Goal: Information Seeking & Learning: Find specific fact

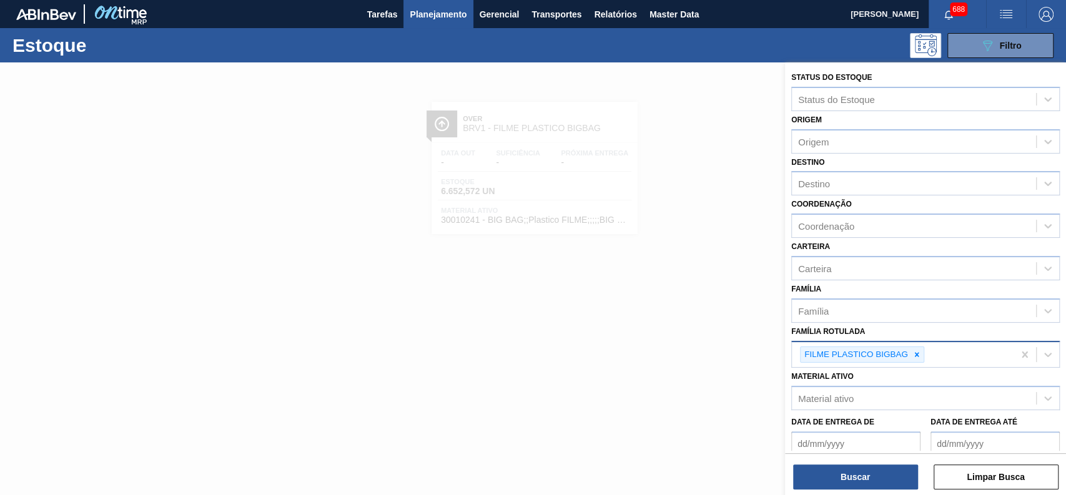
click at [914, 350] on icon at bounding box center [916, 354] width 9 height 9
click at [823, 158] on label "Destino" at bounding box center [807, 162] width 33 height 9
click at [799, 179] on input "Destino" at bounding box center [798, 184] width 1 height 11
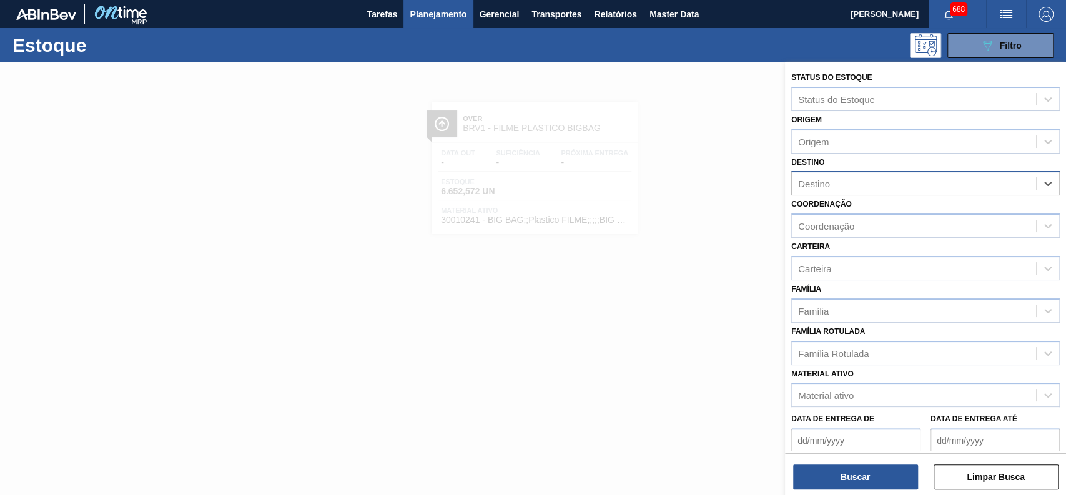
click at [826, 189] on div "Destino" at bounding box center [914, 184] width 244 height 18
type input "BR92"
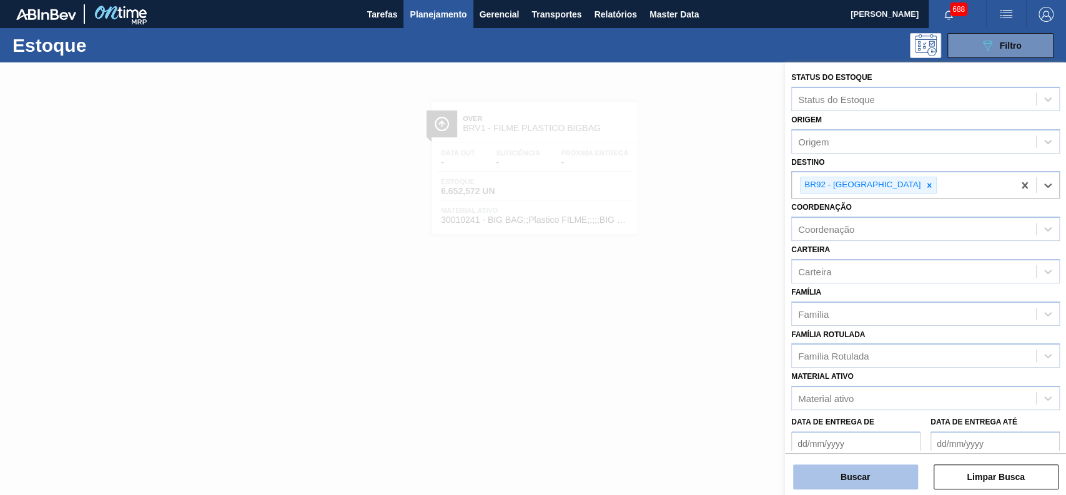
click at [869, 475] on button "Buscar" at bounding box center [855, 477] width 125 height 25
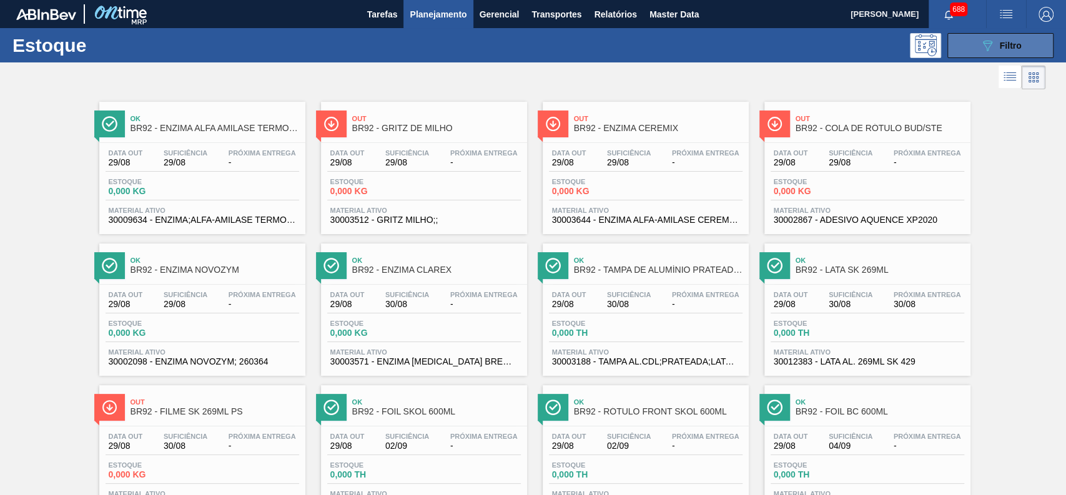
click at [956, 49] on button "089F7B8B-B2A5-4AFE-B5C0-19BA573D28AC Filtro" at bounding box center [1000, 45] width 106 height 25
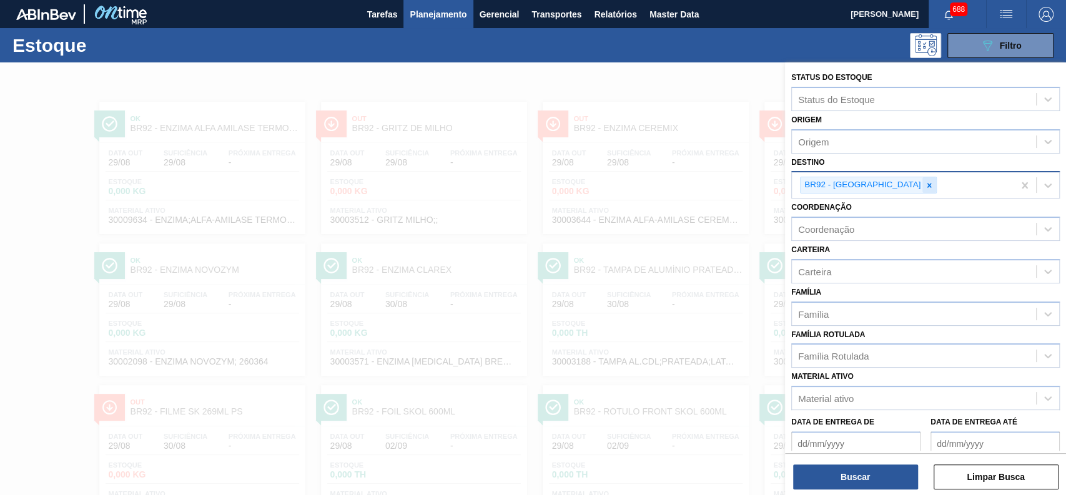
click at [922, 178] on div at bounding box center [929, 185] width 14 height 16
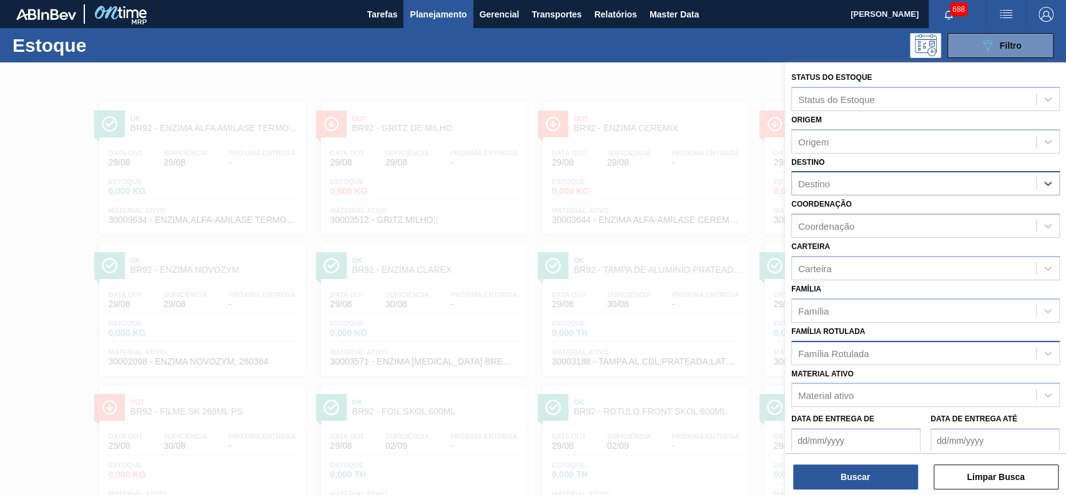
click at [838, 353] on div "Família Rotulada" at bounding box center [833, 353] width 71 height 11
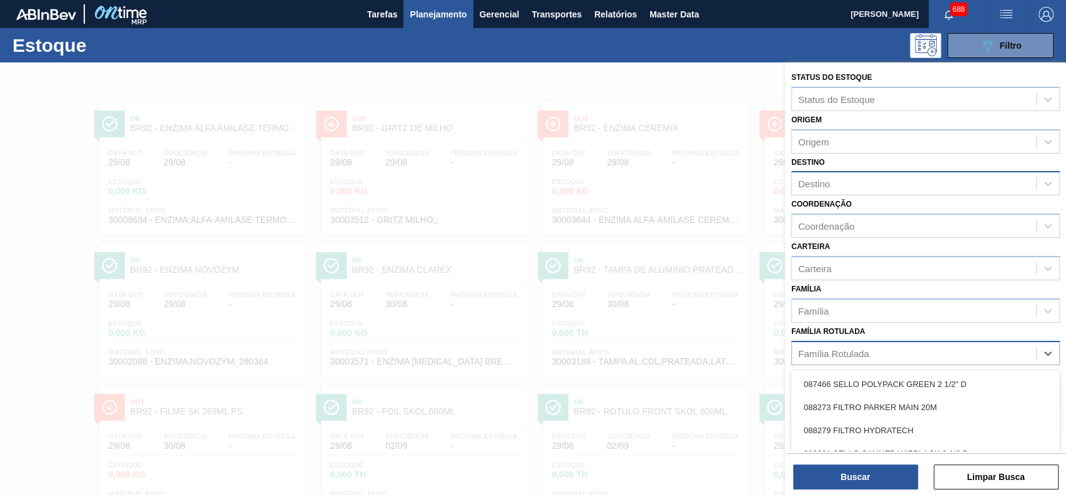
scroll to position [65, 0]
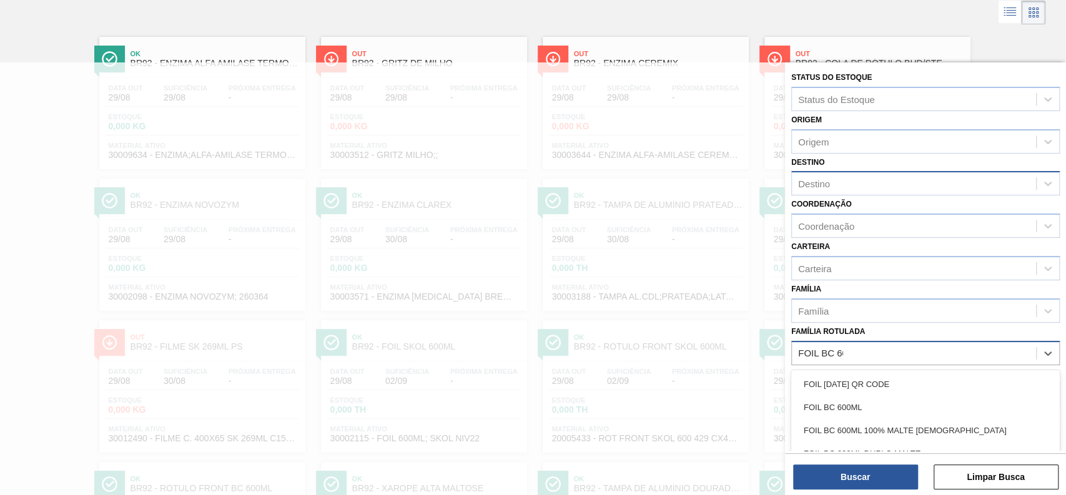
type Rotulada "FOIL BC 600"
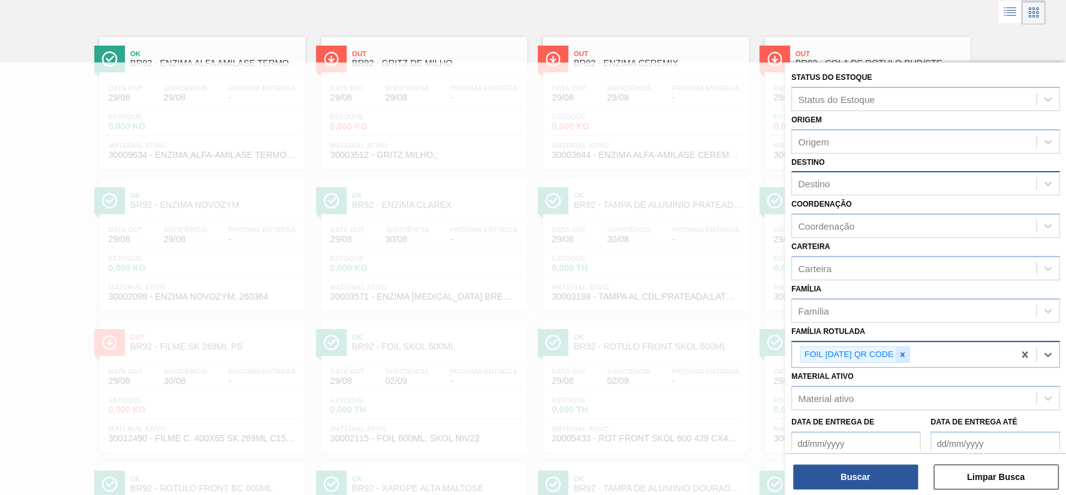
click at [907, 357] on icon at bounding box center [902, 354] width 9 height 9
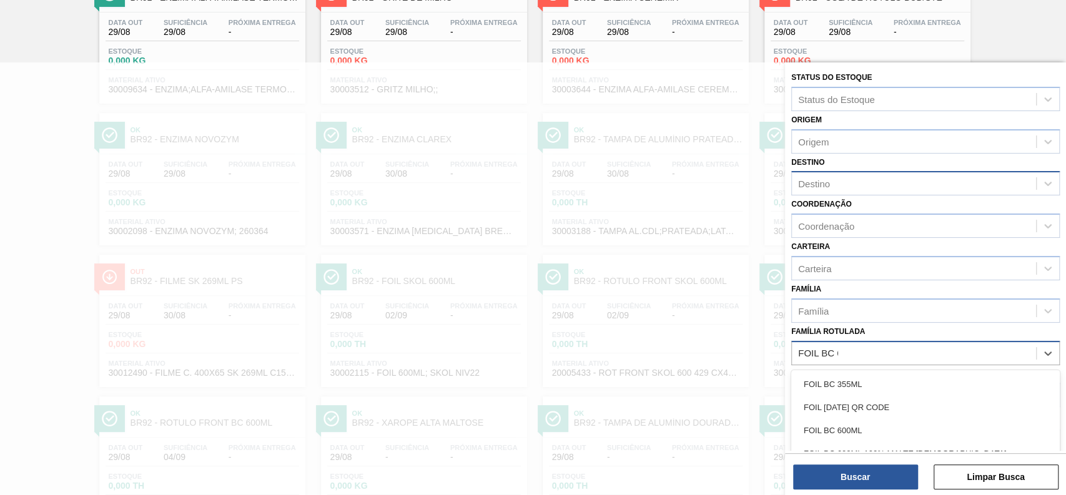
type Rotulada "FOIL BC 600"
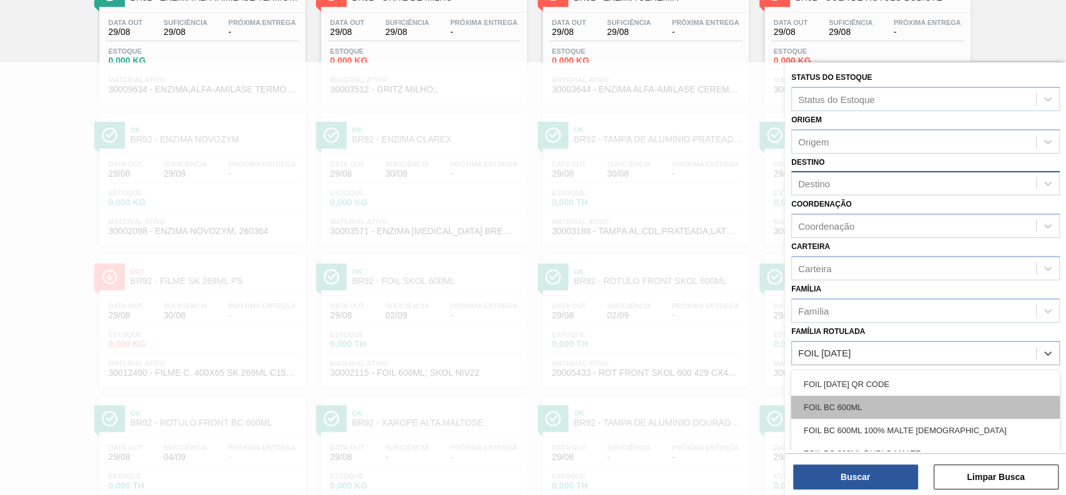
click at [896, 400] on div "FOIL BC 600ML" at bounding box center [925, 407] width 269 height 23
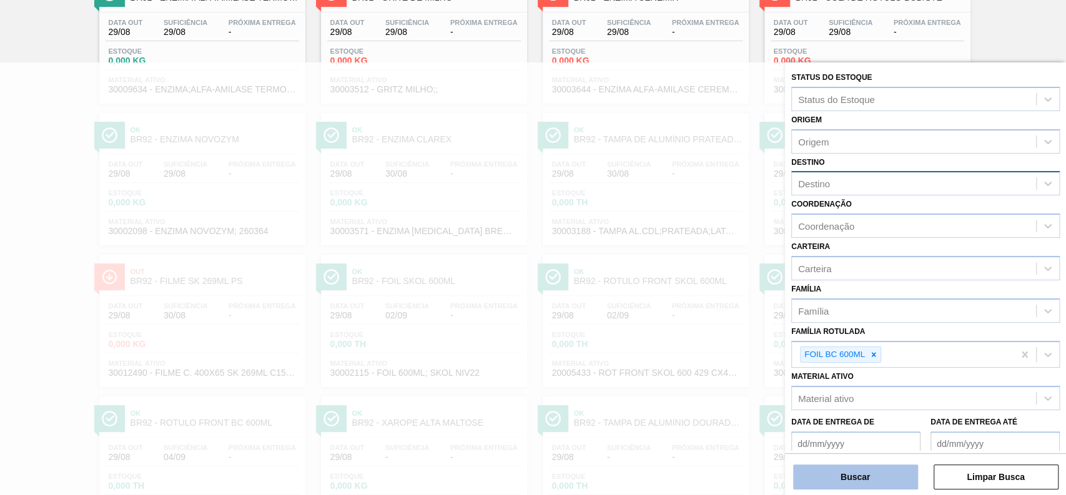
click at [881, 468] on button "Buscar" at bounding box center [855, 477] width 125 height 25
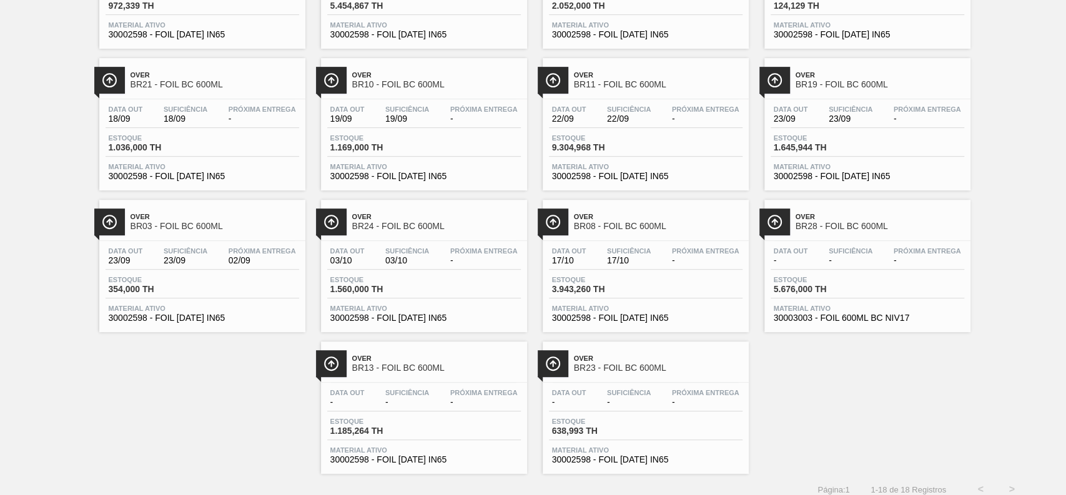
scroll to position [340, 0]
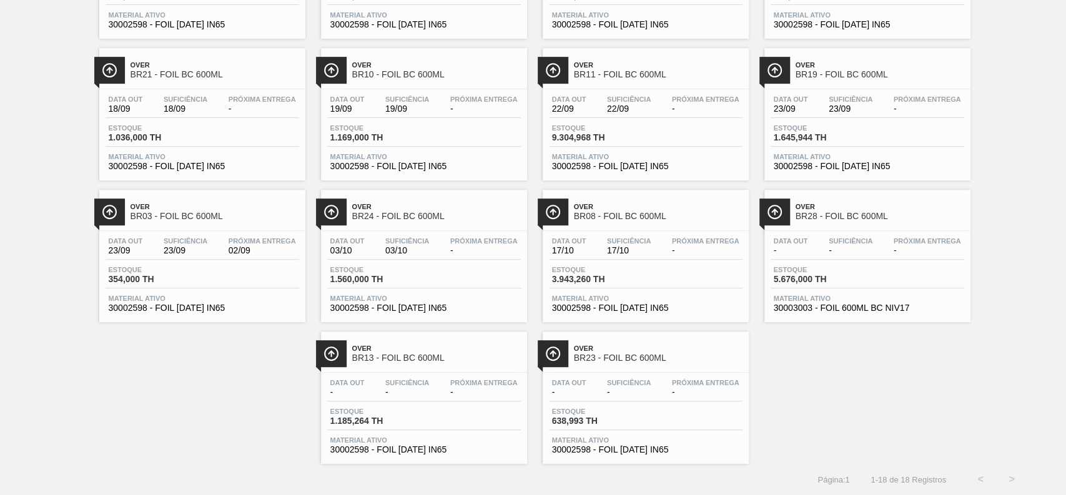
click at [430, 217] on span "BR24 - FOIL BC 600ML" at bounding box center [436, 216] width 169 height 9
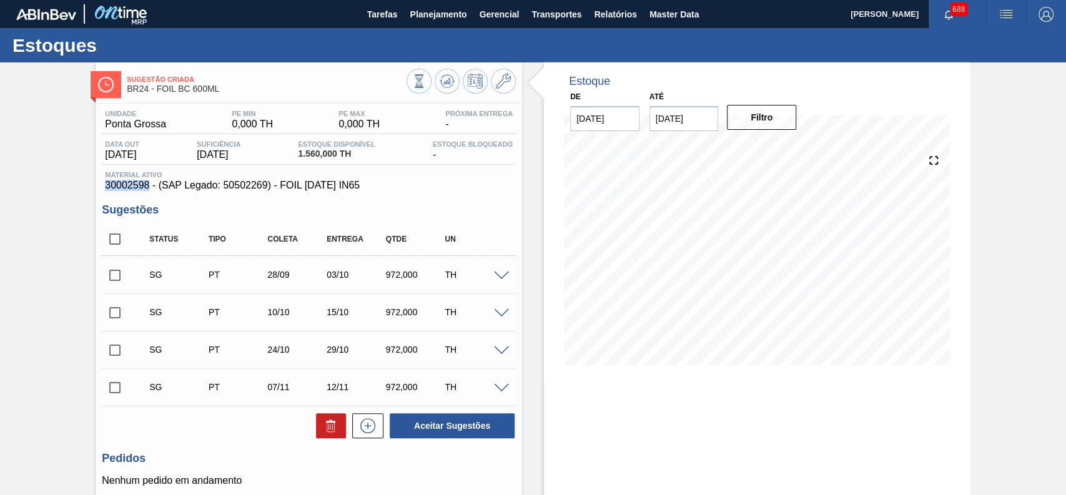
drag, startPoint x: 101, startPoint y: 186, endPoint x: 147, endPoint y: 189, distance: 46.9
click at [147, 189] on div "Unidade Ponta Grossa PE MIN 0,000 TH PE MAX 0,000 TH Próxima Entrega - Data out…" at bounding box center [309, 348] width 427 height 489
copy span "30002598"
click at [430, 16] on span "Planejamento" at bounding box center [438, 14] width 57 height 15
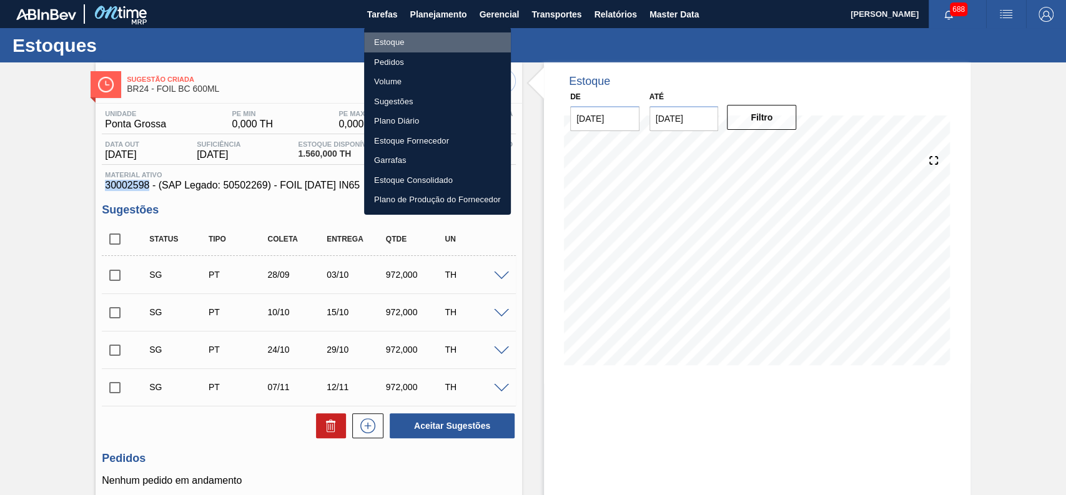
click at [425, 36] on li "Estoque" at bounding box center [437, 42] width 147 height 20
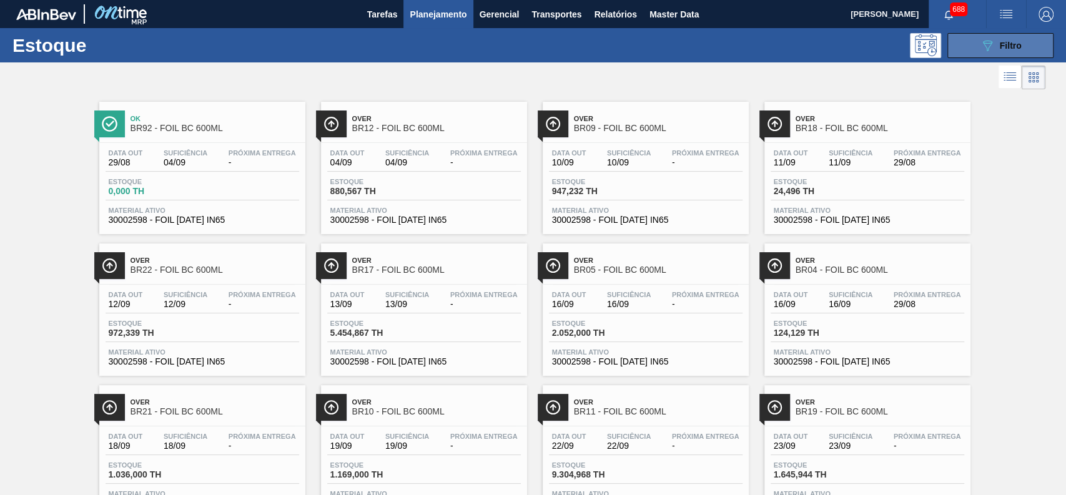
click at [1000, 51] on div "089F7B8B-B2A5-4AFE-B5C0-19BA573D28AC Filtro" at bounding box center [1001, 45] width 42 height 15
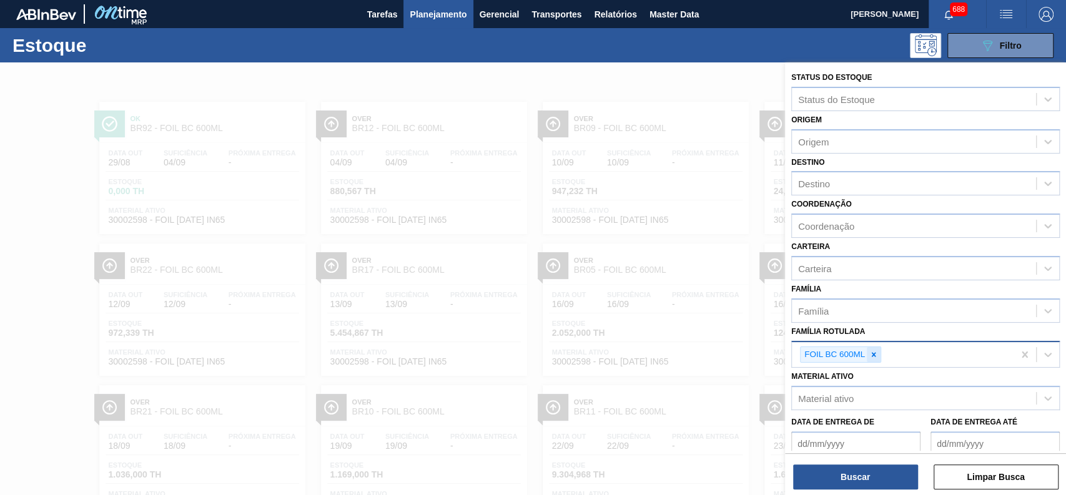
click at [874, 355] on icon at bounding box center [873, 354] width 9 height 9
paste Rotulada "LATA AP 350ML"
type Rotulada "LATA AP 350ML"
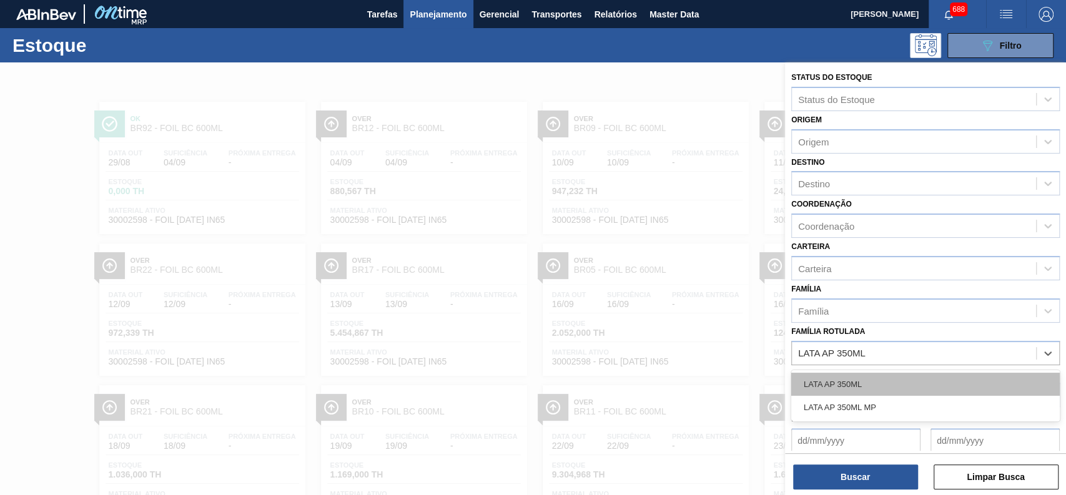
click at [872, 383] on div "LATA AP 350ML" at bounding box center [925, 384] width 269 height 23
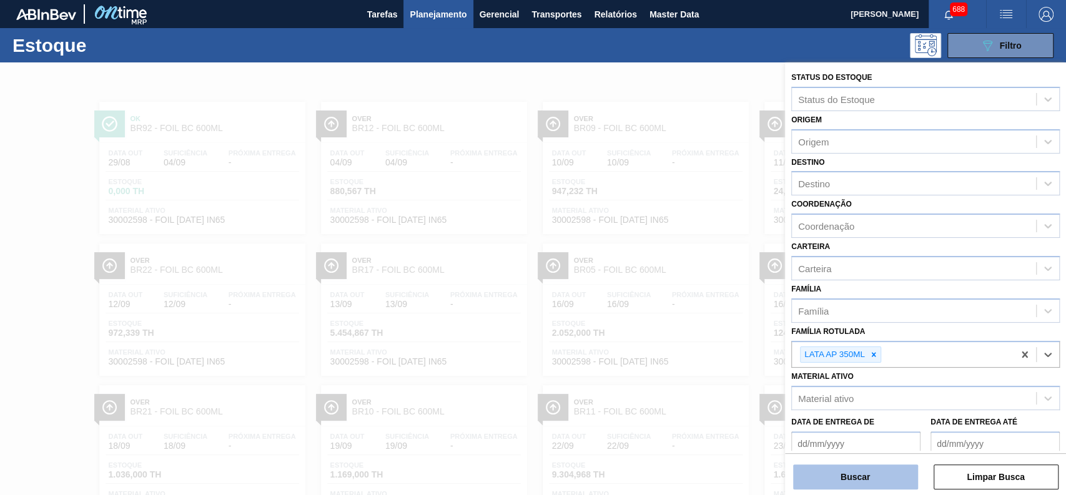
click at [869, 477] on button "Buscar" at bounding box center [855, 477] width 125 height 25
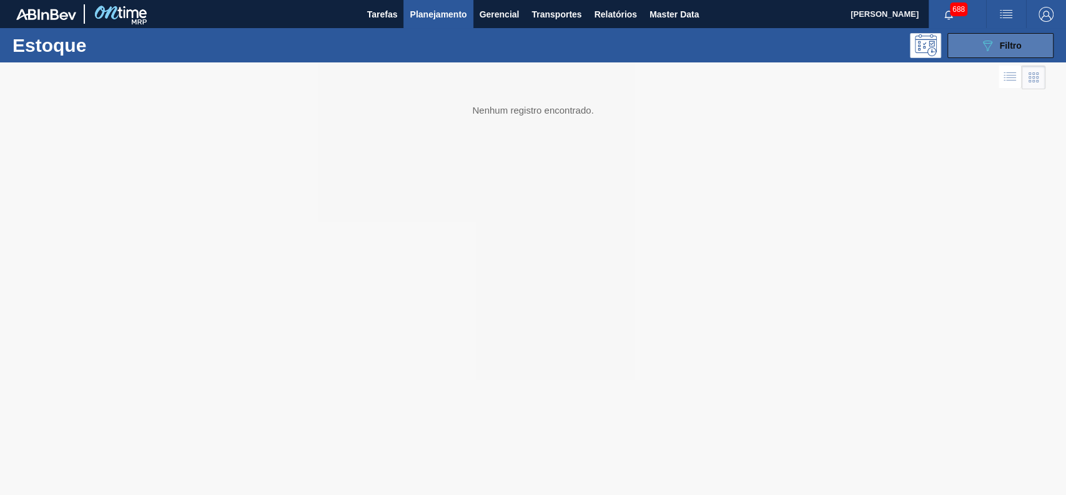
click at [986, 49] on icon "089F7B8B-B2A5-4AFE-B5C0-19BA573D28AC" at bounding box center [987, 45] width 15 height 15
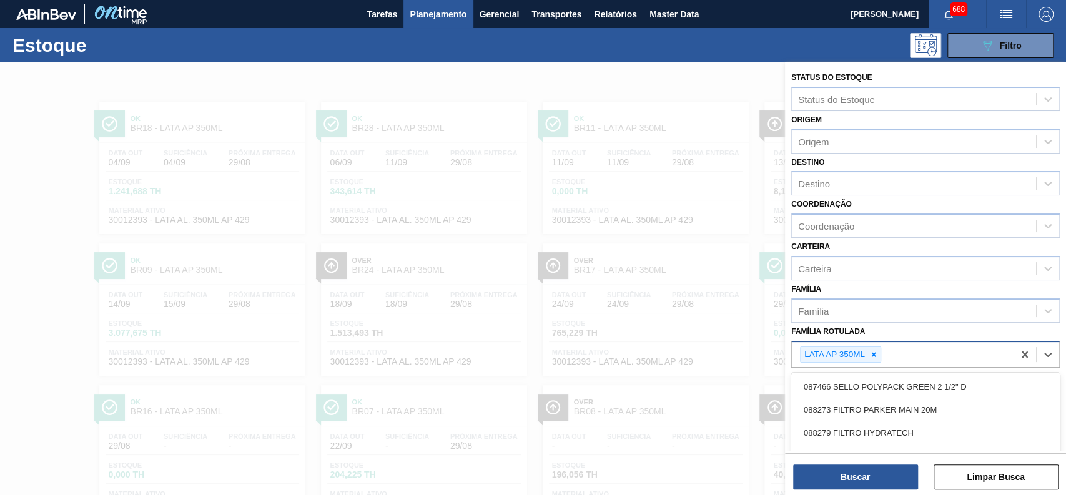
click at [909, 342] on div "LATA AP 350ML" at bounding box center [903, 355] width 222 height 26
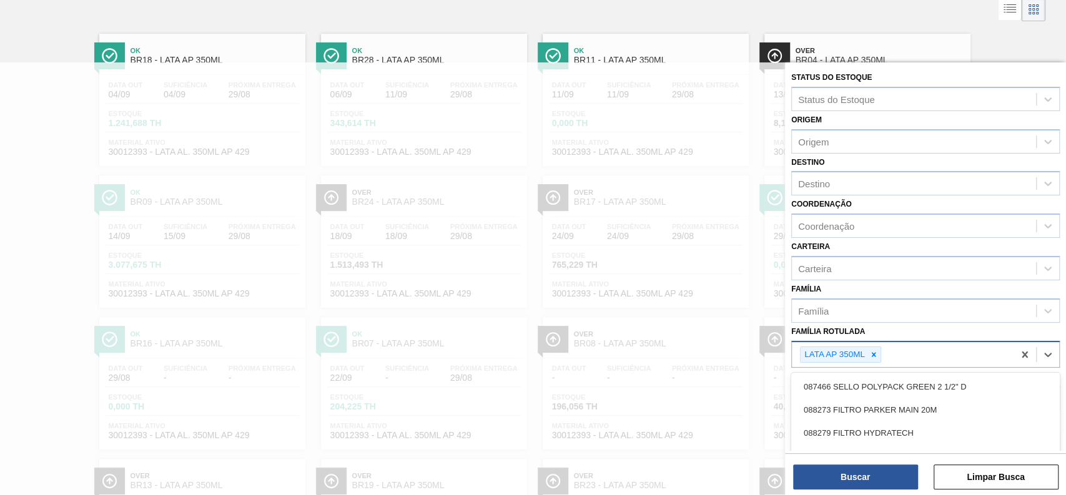
scroll to position [69, 0]
paste Rotulada "LATA AP 350ML"
type Rotulada "LATA AP 350ML"
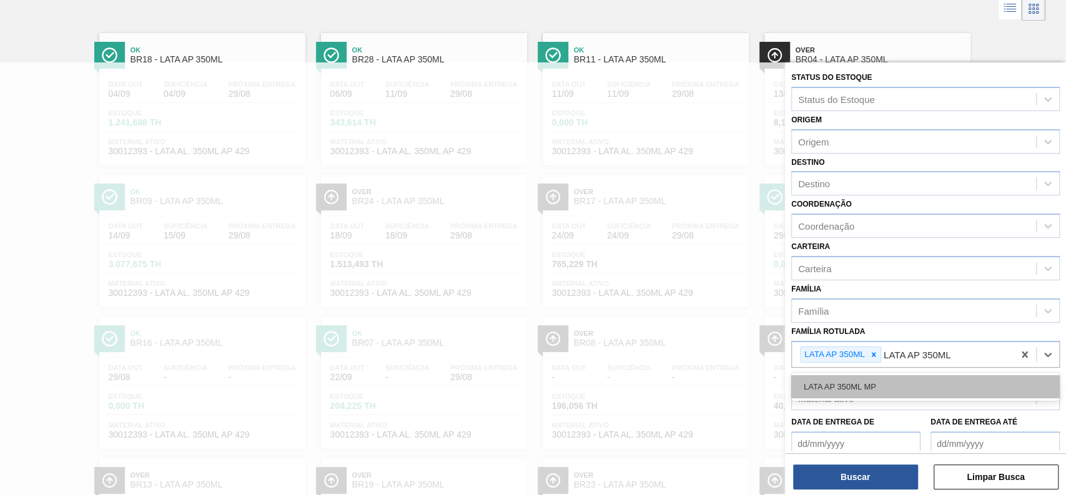
click at [911, 385] on div "LATA AP 350ML MP" at bounding box center [925, 386] width 269 height 23
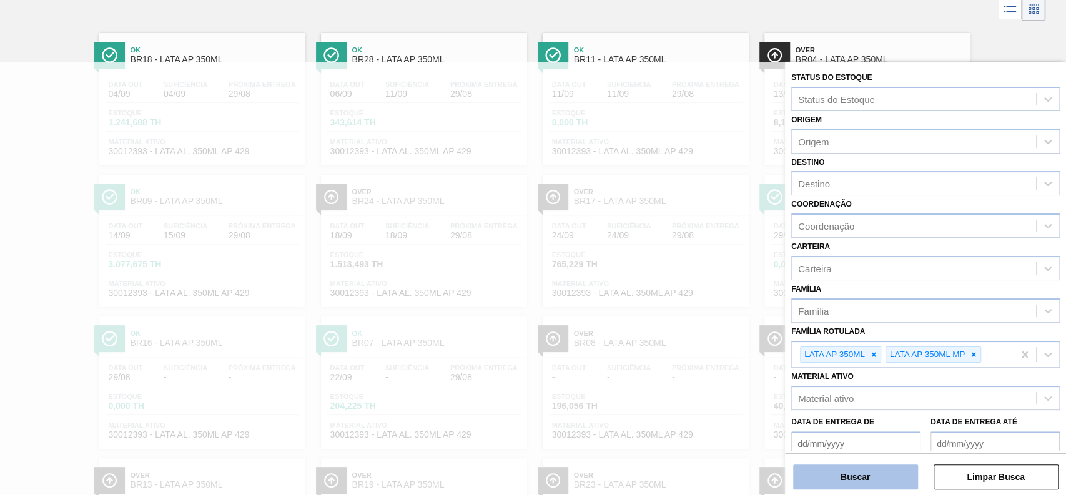
click at [882, 478] on button "Buscar" at bounding box center [855, 477] width 125 height 25
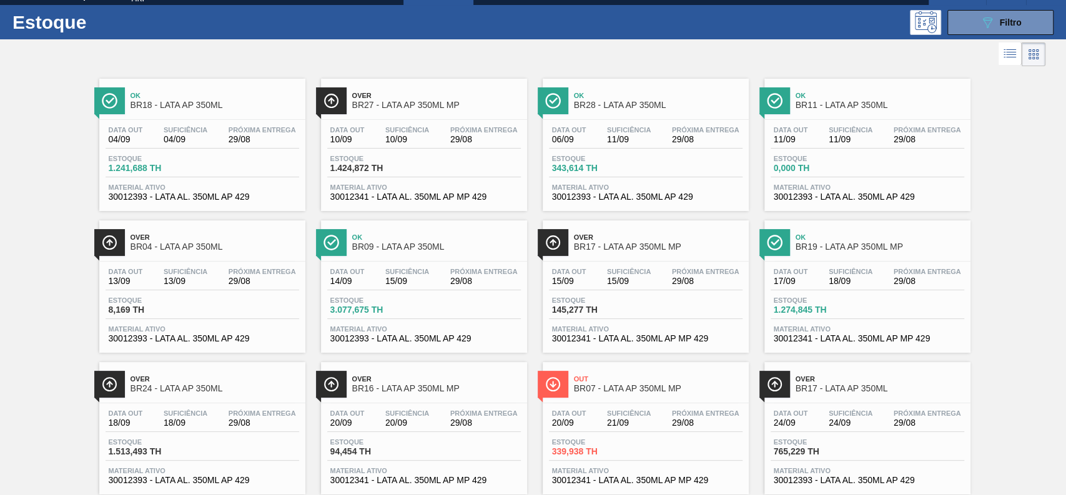
scroll to position [450, 0]
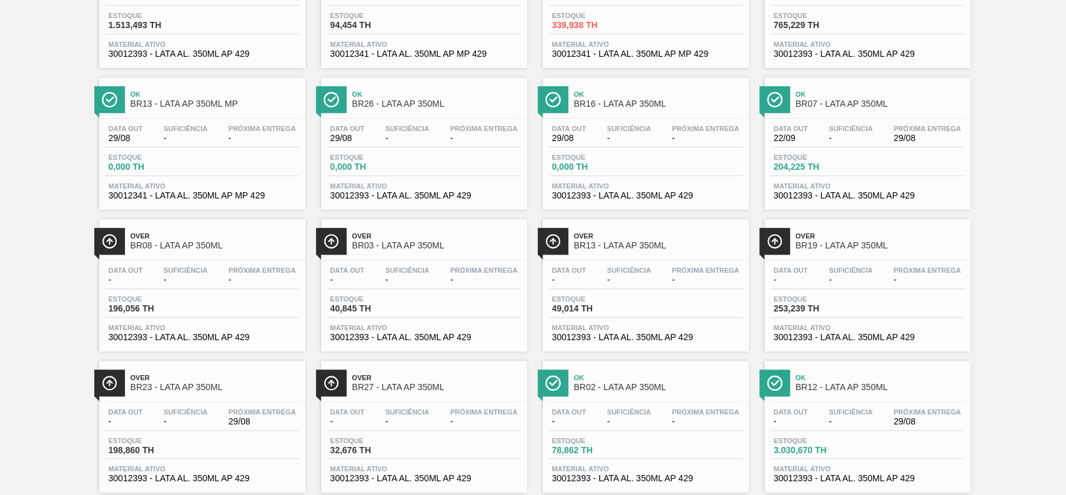
click at [863, 245] on span "BR19 - LATA AP 350ML" at bounding box center [880, 245] width 169 height 9
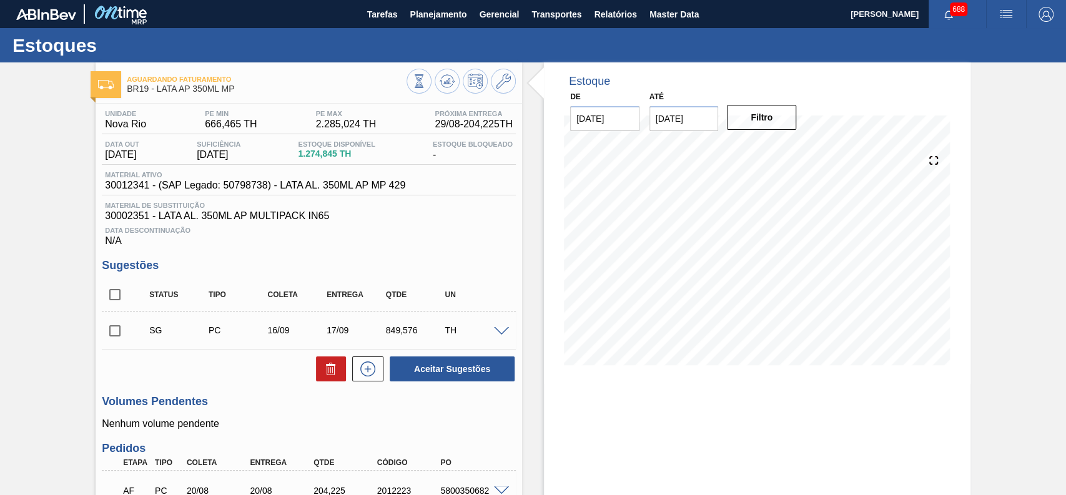
click at [706, 121] on input "31/01/2026" at bounding box center [683, 118] width 69 height 25
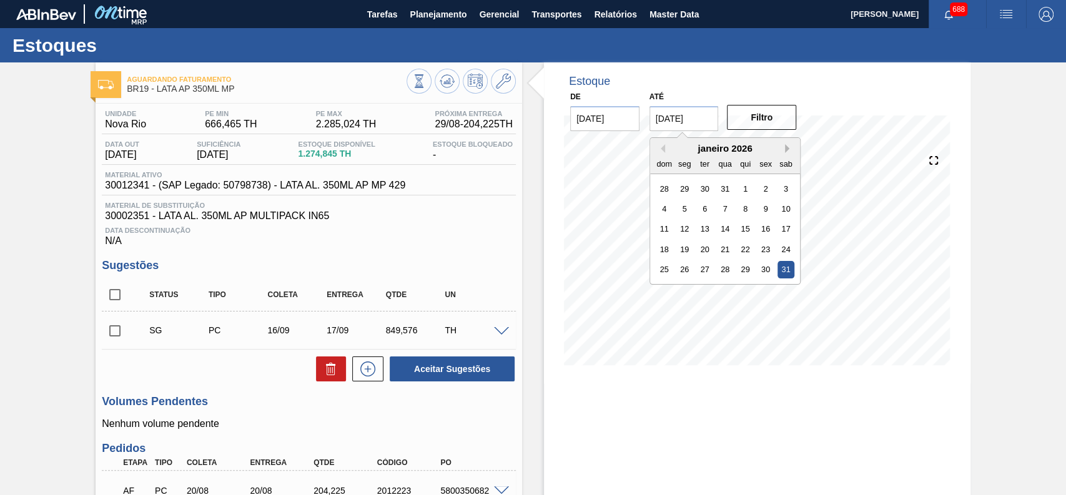
click at [786, 152] on button "Next Month" at bounding box center [789, 148] width 9 height 9
click at [789, 249] on div "28" at bounding box center [786, 249] width 17 height 17
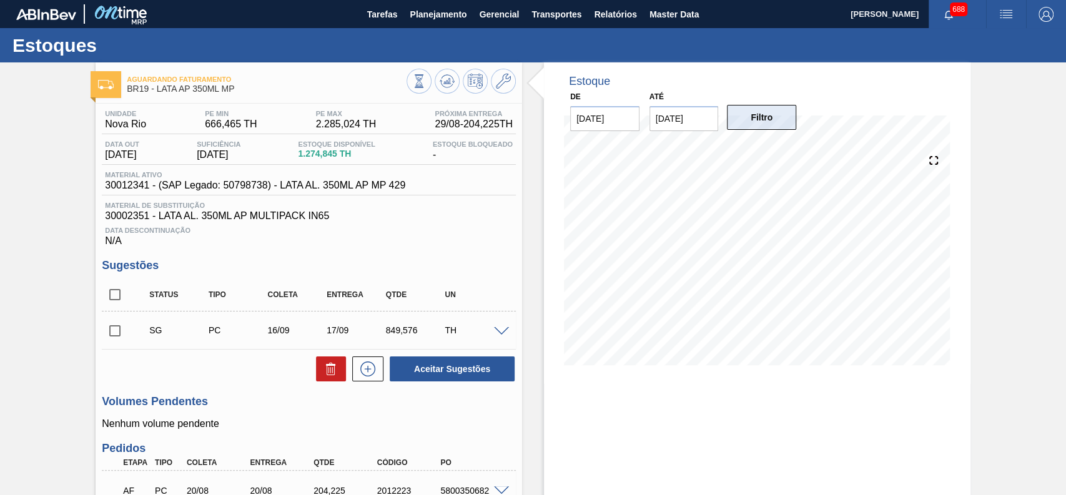
click at [751, 119] on button "Filtro" at bounding box center [761, 117] width 69 height 25
click at [690, 119] on input "28/02/2026" at bounding box center [683, 118] width 69 height 25
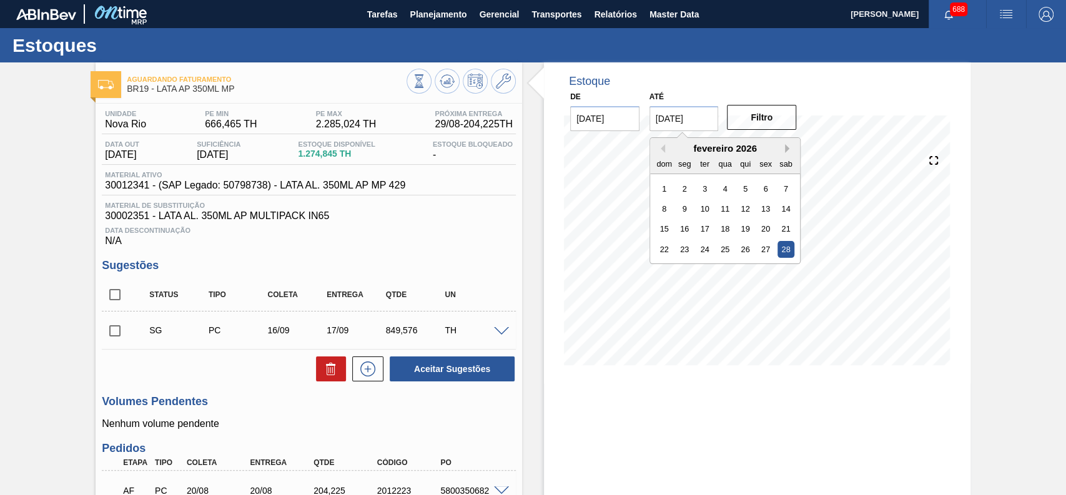
click at [785, 147] on button "Next Month" at bounding box center [789, 148] width 9 height 9
click at [706, 270] on div "31" at bounding box center [704, 269] width 17 height 17
type input "[DATE]"
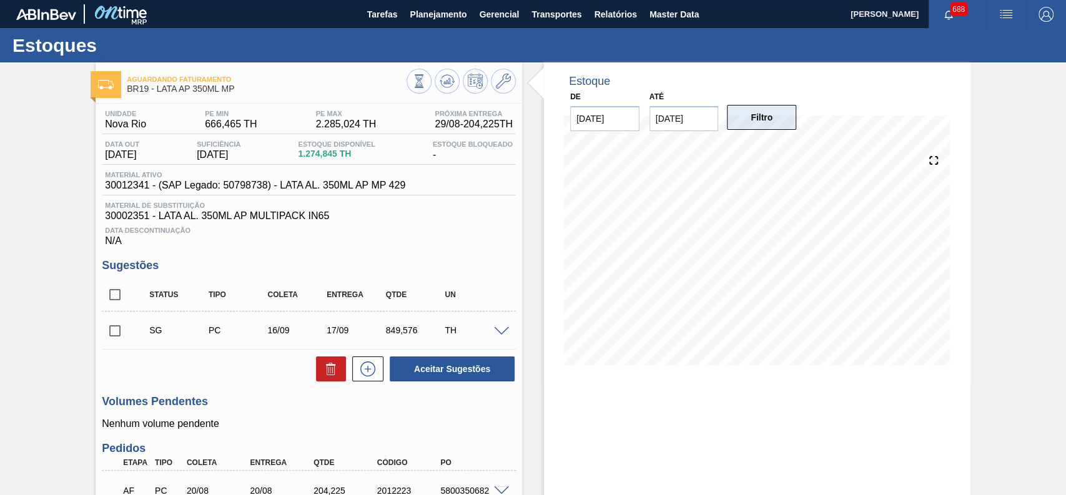
click at [759, 127] on button "Filtro" at bounding box center [761, 117] width 69 height 25
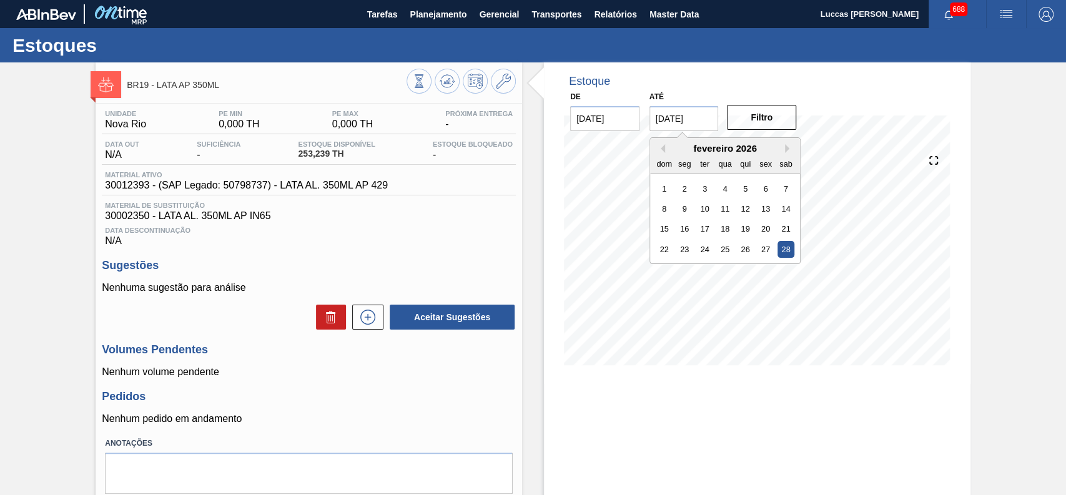
click at [713, 112] on input "[DATE]" at bounding box center [683, 118] width 69 height 25
click at [783, 148] on div "fevereiro 2026" at bounding box center [725, 148] width 150 height 11
click at [789, 146] on button "Next Month" at bounding box center [789, 148] width 9 height 9
click at [743, 268] on div "30" at bounding box center [745, 269] width 17 height 17
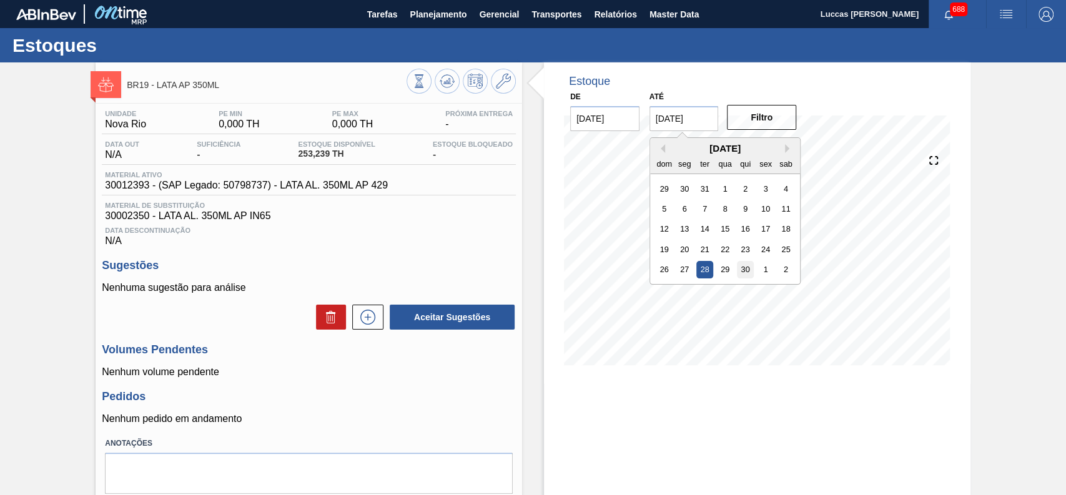
type input "30/04/2026"
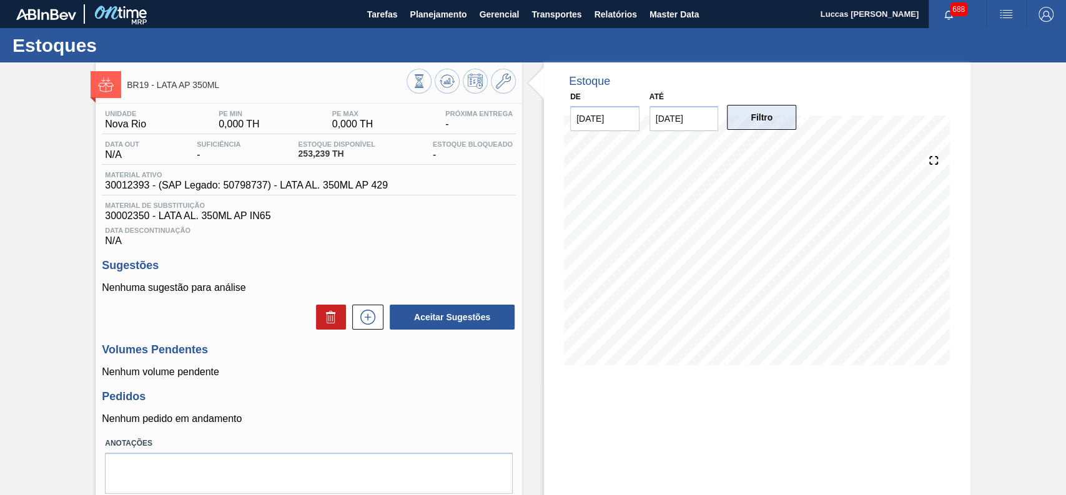
click at [769, 122] on button "Filtro" at bounding box center [761, 117] width 69 height 25
click at [438, 8] on span "Planejamento" at bounding box center [438, 14] width 57 height 15
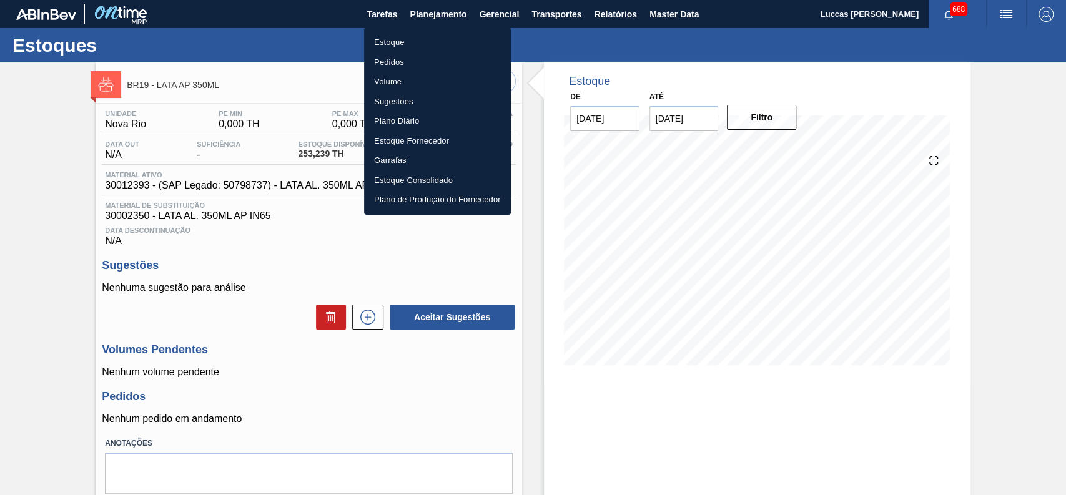
click at [243, 77] on div at bounding box center [533, 247] width 1066 height 495
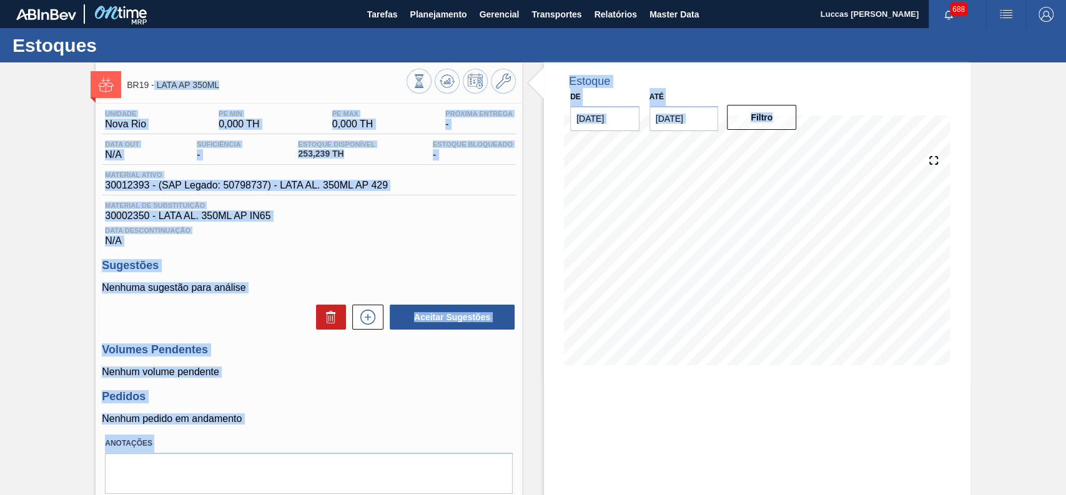
drag, startPoint x: 241, startPoint y: 85, endPoint x: 154, endPoint y: 88, distance: 86.9
click at [154, 0] on body "Tarefas Planejamento Gerencial Transportes Relatórios Master Data Luccas Matheu…" at bounding box center [533, 0] width 1066 height 0
click at [239, 86] on span "BR19 - LATA AP 350ML" at bounding box center [267, 85] width 280 height 9
click at [250, 84] on span "BR19 - LATA AP 350ML" at bounding box center [267, 85] width 280 height 9
click at [244, 79] on div "BR19 - LATA AP 350ML" at bounding box center [267, 85] width 280 height 28
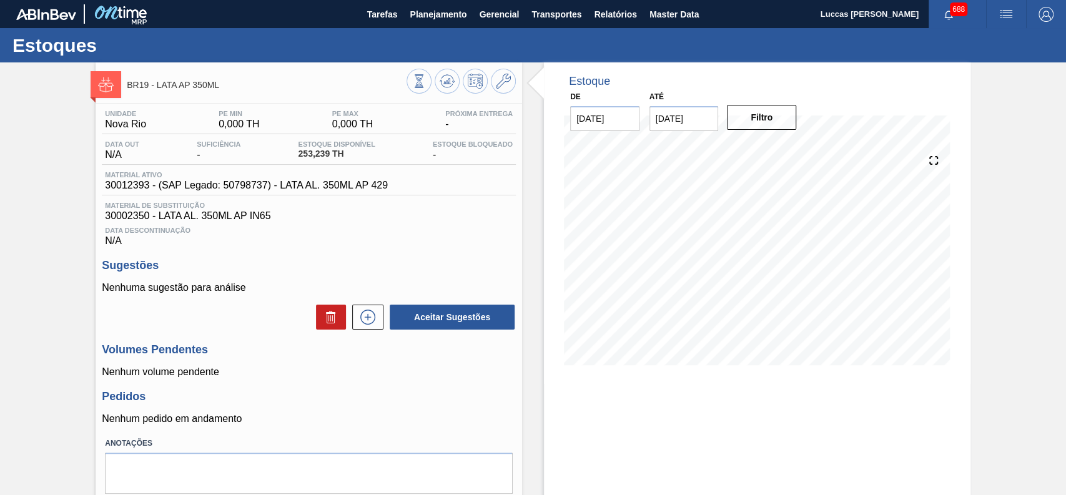
click at [26, 96] on div "BR19 - LATA AP 350ML Unidade Nova Rio PE MIN 0,000 TH PE MAX 0,000 TH Próxima E…" at bounding box center [533, 299] width 1066 height 475
drag, startPoint x: 225, startPoint y: 87, endPoint x: 158, endPoint y: 91, distance: 66.9
click at [158, 91] on div "BR19 - LATA AP 350ML" at bounding box center [267, 85] width 280 height 28
copy span "LATA AP 350ML"
click at [436, 17] on span "Planejamento" at bounding box center [438, 14] width 57 height 15
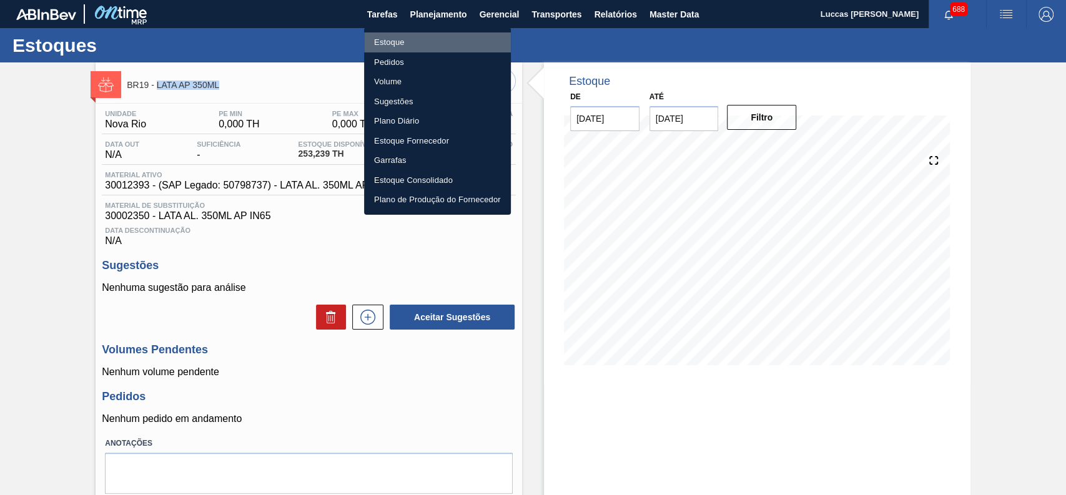
click at [427, 41] on li "Estoque" at bounding box center [437, 42] width 147 height 20
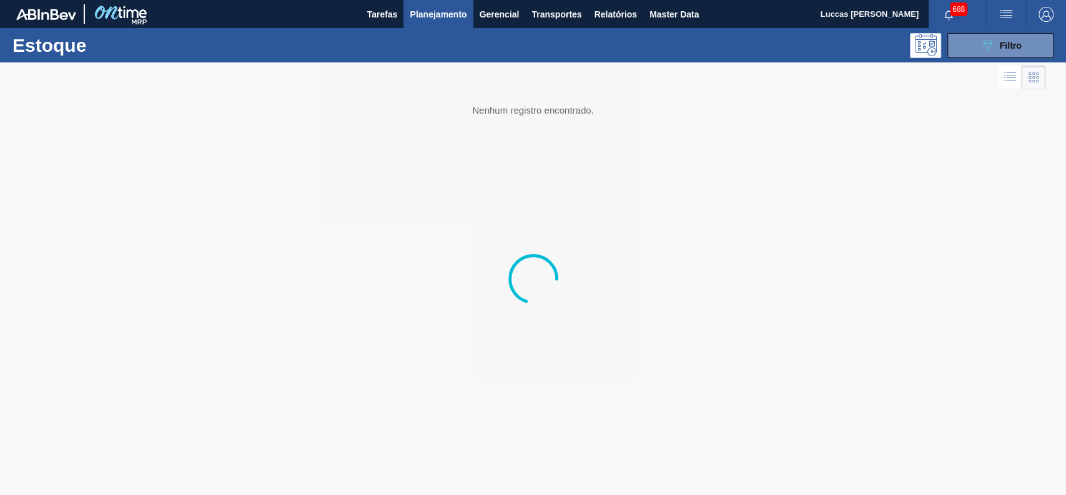
click at [1000, 44] on span "Filtro" at bounding box center [1011, 46] width 22 height 10
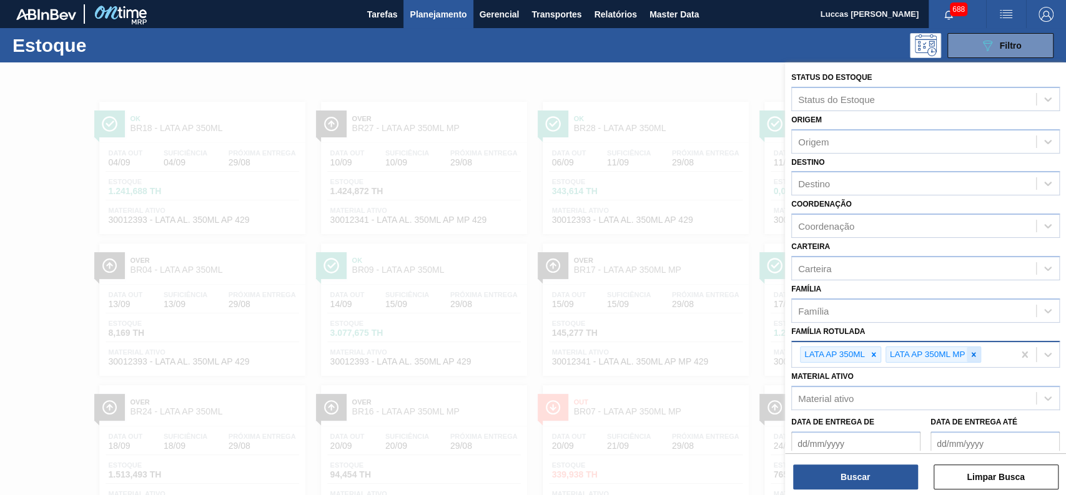
click at [969, 350] on icon at bounding box center [973, 354] width 9 height 9
click at [870, 480] on button "Buscar" at bounding box center [855, 477] width 125 height 25
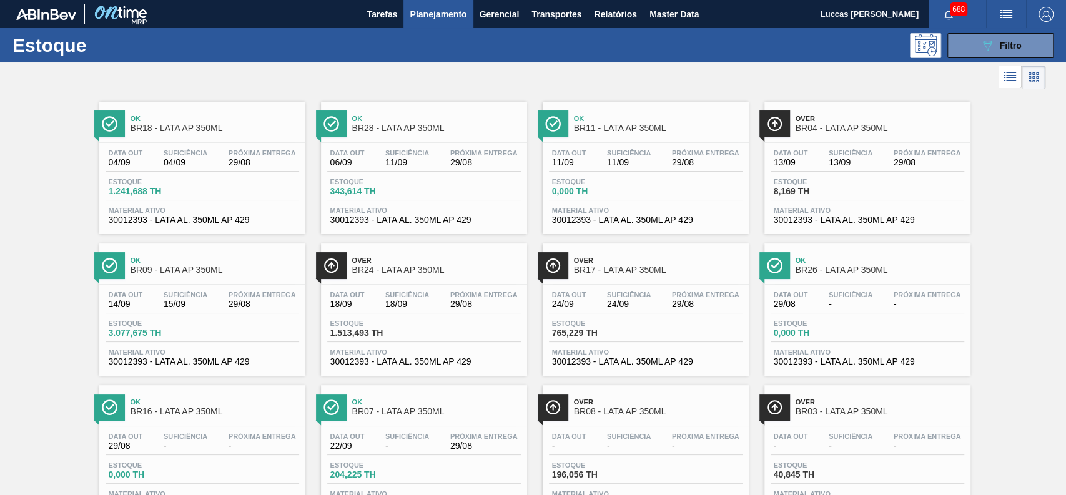
click at [727, 63] on div at bounding box center [522, 77] width 1045 height 30
click at [681, 13] on span "Master Data" at bounding box center [673, 14] width 49 height 15
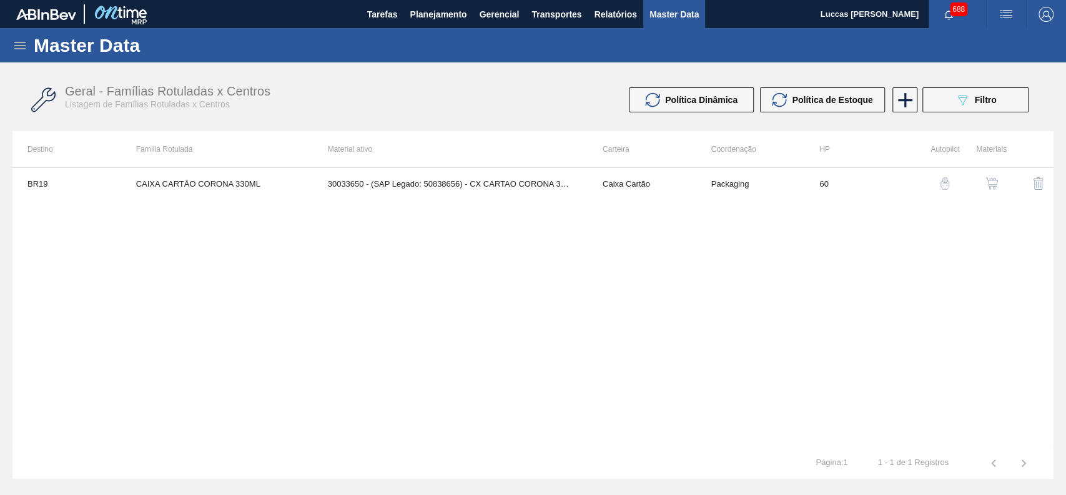
click at [16, 40] on icon at bounding box center [19, 45] width 15 height 15
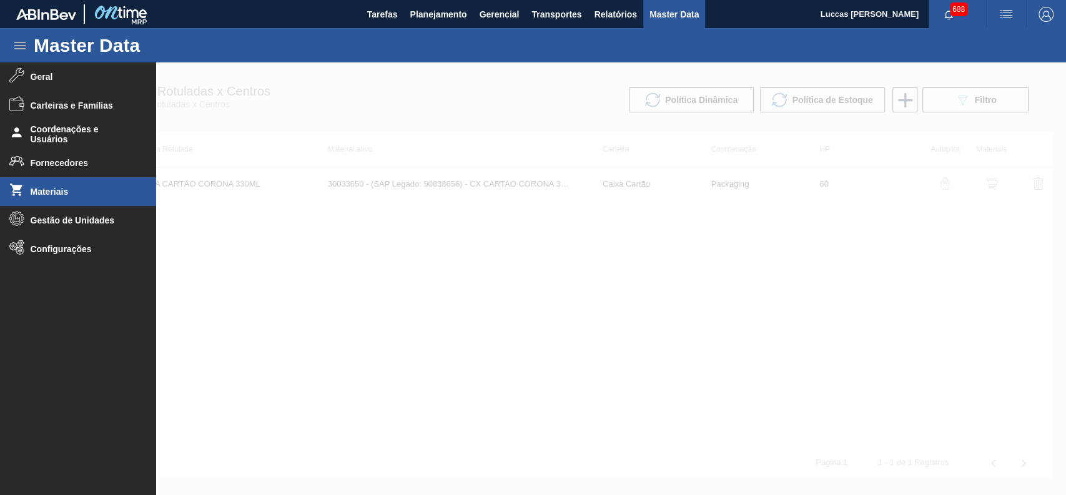
click at [71, 201] on li "Materiais" at bounding box center [78, 191] width 156 height 29
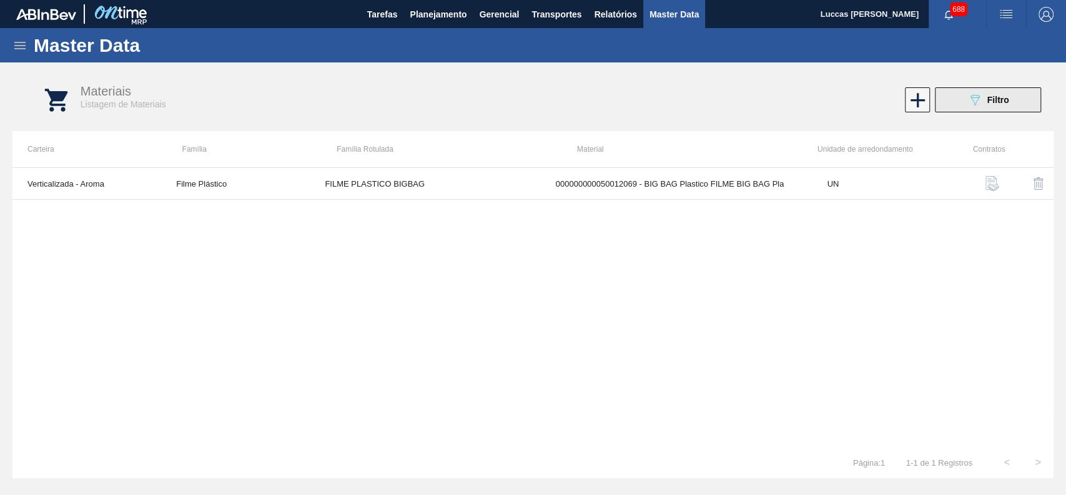
click at [977, 106] on icon "089F7B8B-B2A5-4AFE-B5C0-19BA573D28AC" at bounding box center [974, 99] width 15 height 15
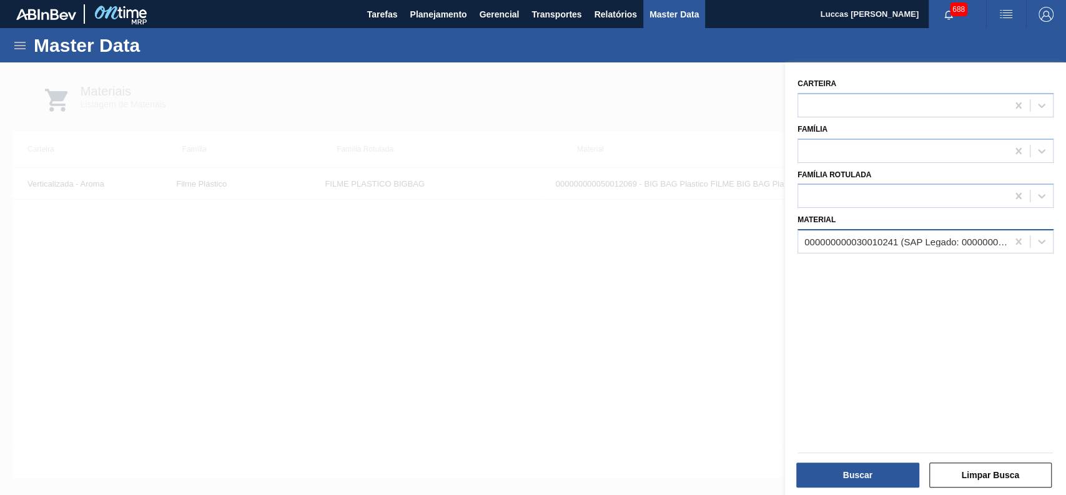
click at [846, 229] on div "000000000030010241 (SAP Legado: 000000000050012069) - BIG BAG Plastico FILME BI…" at bounding box center [926, 241] width 256 height 24
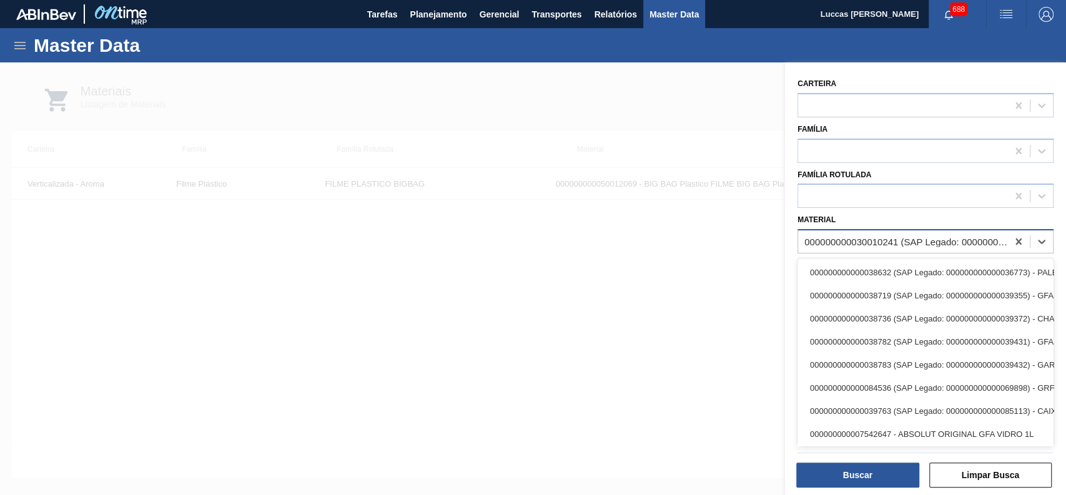
paste input "20009214"
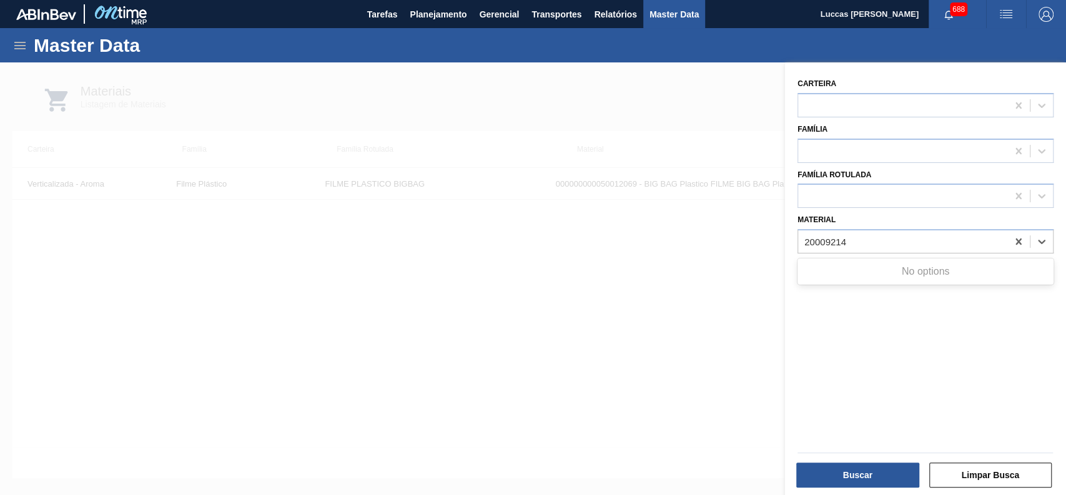
type input "20009214"
drag, startPoint x: 276, startPoint y: 72, endPoint x: 185, endPoint y: 70, distance: 91.2
click at [277, 72] on div at bounding box center [533, 309] width 1066 height 495
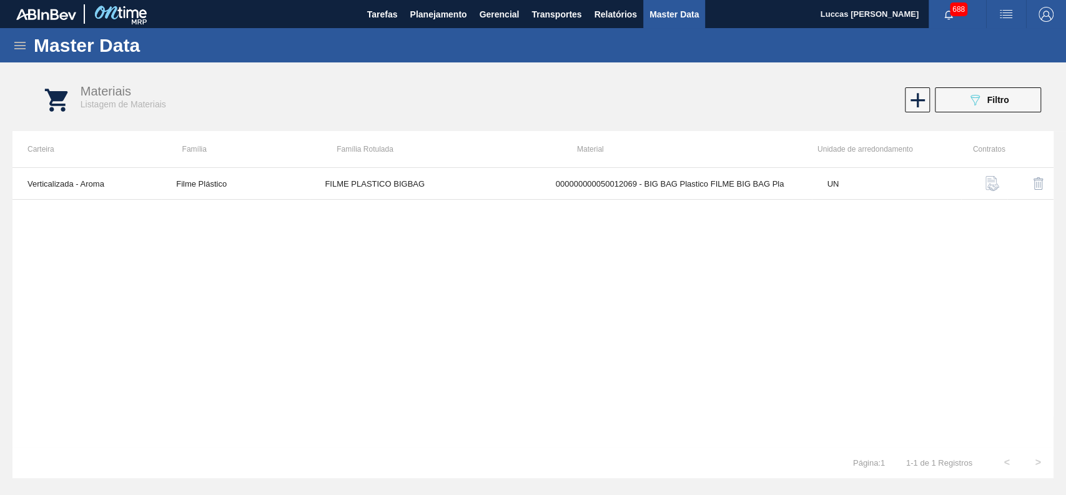
click at [15, 47] on icon at bounding box center [19, 45] width 15 height 15
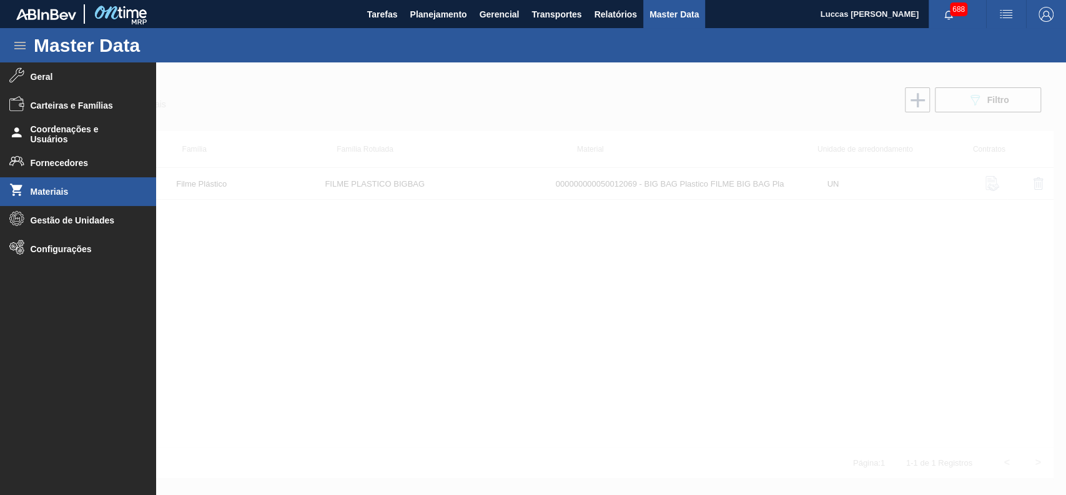
click at [90, 190] on span "Materiais" at bounding box center [82, 192] width 103 height 10
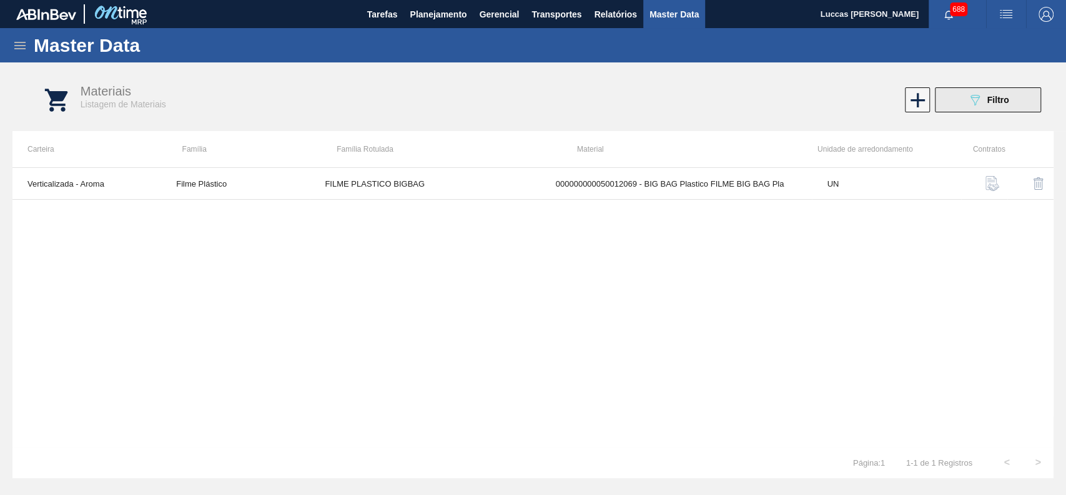
click at [947, 112] on button "089F7B8B-B2A5-4AFE-B5C0-19BA573D28AC Filtro" at bounding box center [988, 99] width 106 height 25
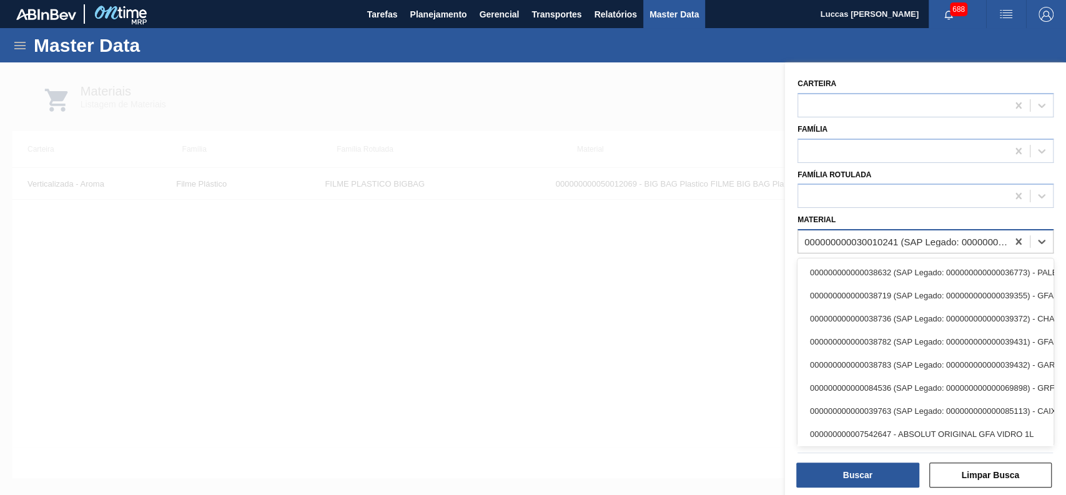
click at [882, 237] on div "000000000030010241 (SAP Legado: 000000000050012069) - BIG BAG Plastico FILME BI…" at bounding box center [906, 242] width 204 height 11
paste input "20009214"
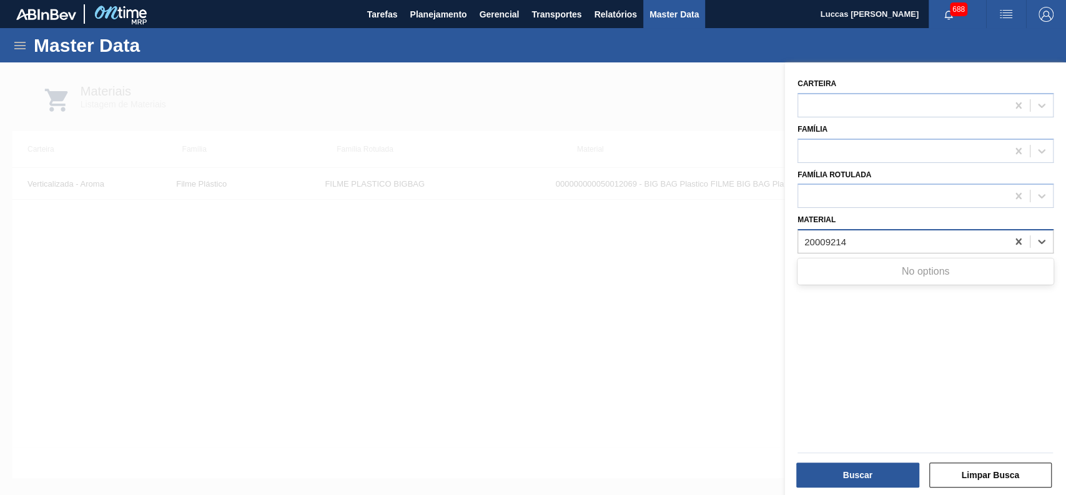
type input "20009214"
click at [736, 248] on div at bounding box center [533, 309] width 1066 height 495
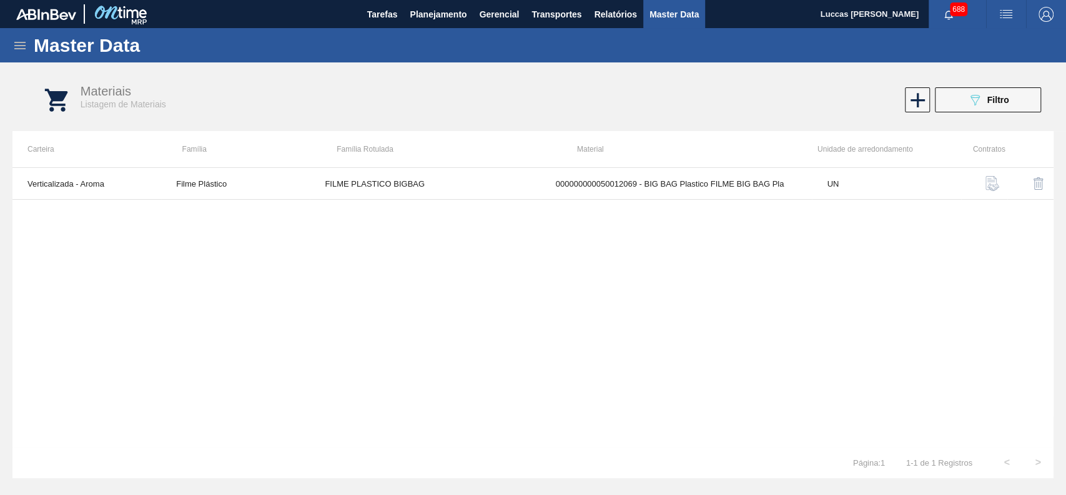
click at [956, 114] on div "Materiais Listagem de Materiais 089F7B8B-B2A5-4AFE-B5C0-19BA573D28AC Filtro" at bounding box center [545, 100] width 1041 height 47
click at [952, 102] on button "089F7B8B-B2A5-4AFE-B5C0-19BA573D28AC Filtro" at bounding box center [988, 99] width 106 height 25
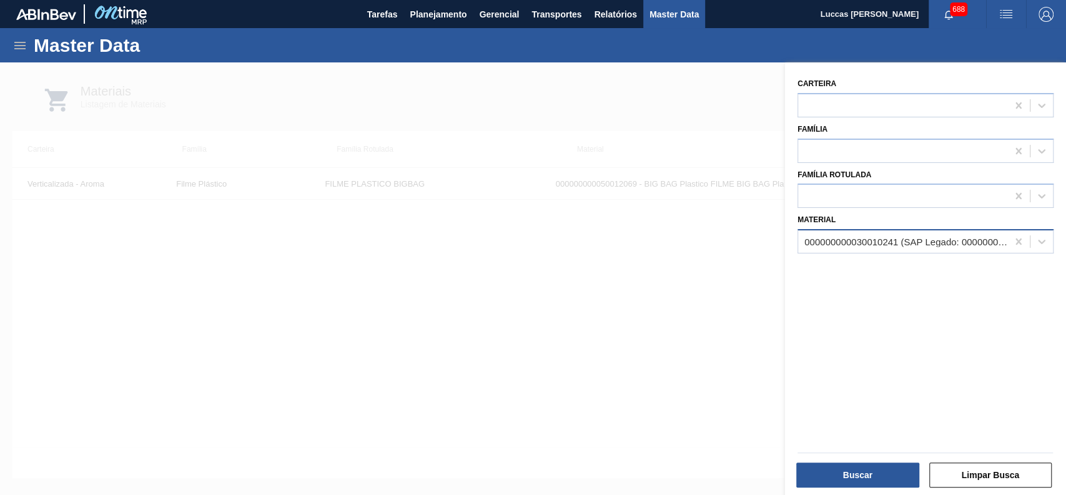
click at [864, 237] on div "000000000030010241 (SAP Legado: 000000000050012069) - BIG BAG Plastico FILME BI…" at bounding box center [906, 242] width 204 height 11
paste input "20009214"
type input "20009214"
click at [713, 239] on div at bounding box center [533, 309] width 1066 height 495
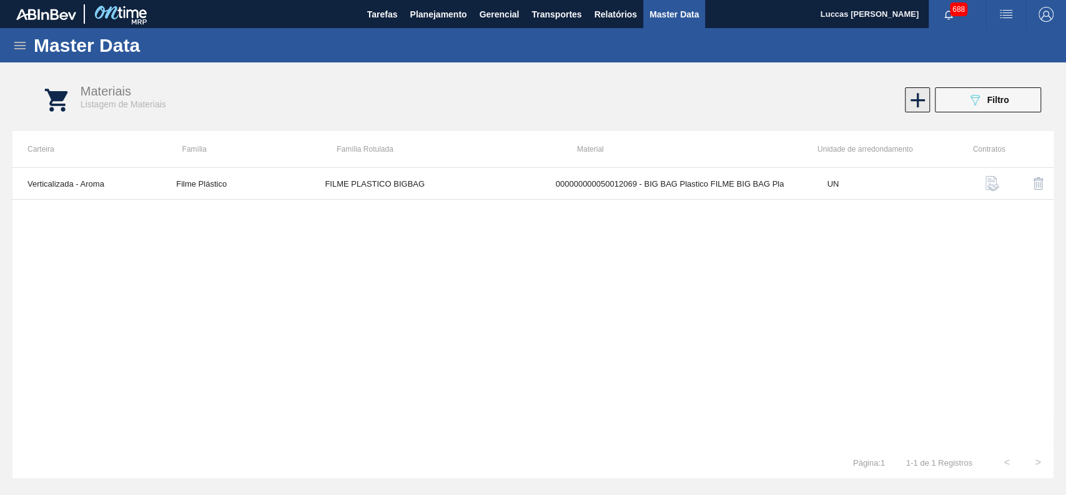
click at [920, 98] on icon at bounding box center [918, 100] width 24 height 24
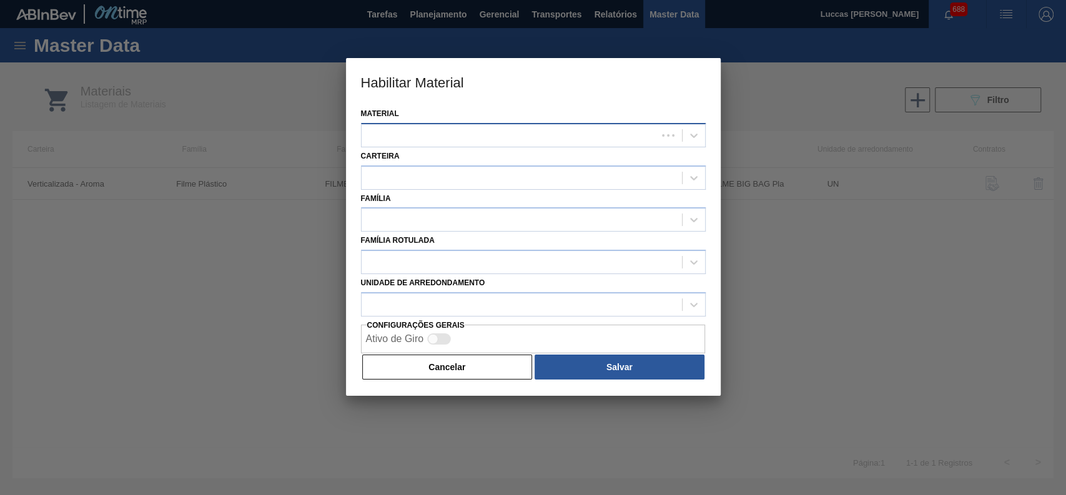
click at [388, 137] on div at bounding box center [509, 135] width 295 height 18
paste input "20009214"
type input "20009214"
click at [487, 365] on button "Cancelar" at bounding box center [447, 367] width 170 height 25
